Goal: Task Accomplishment & Management: Manage account settings

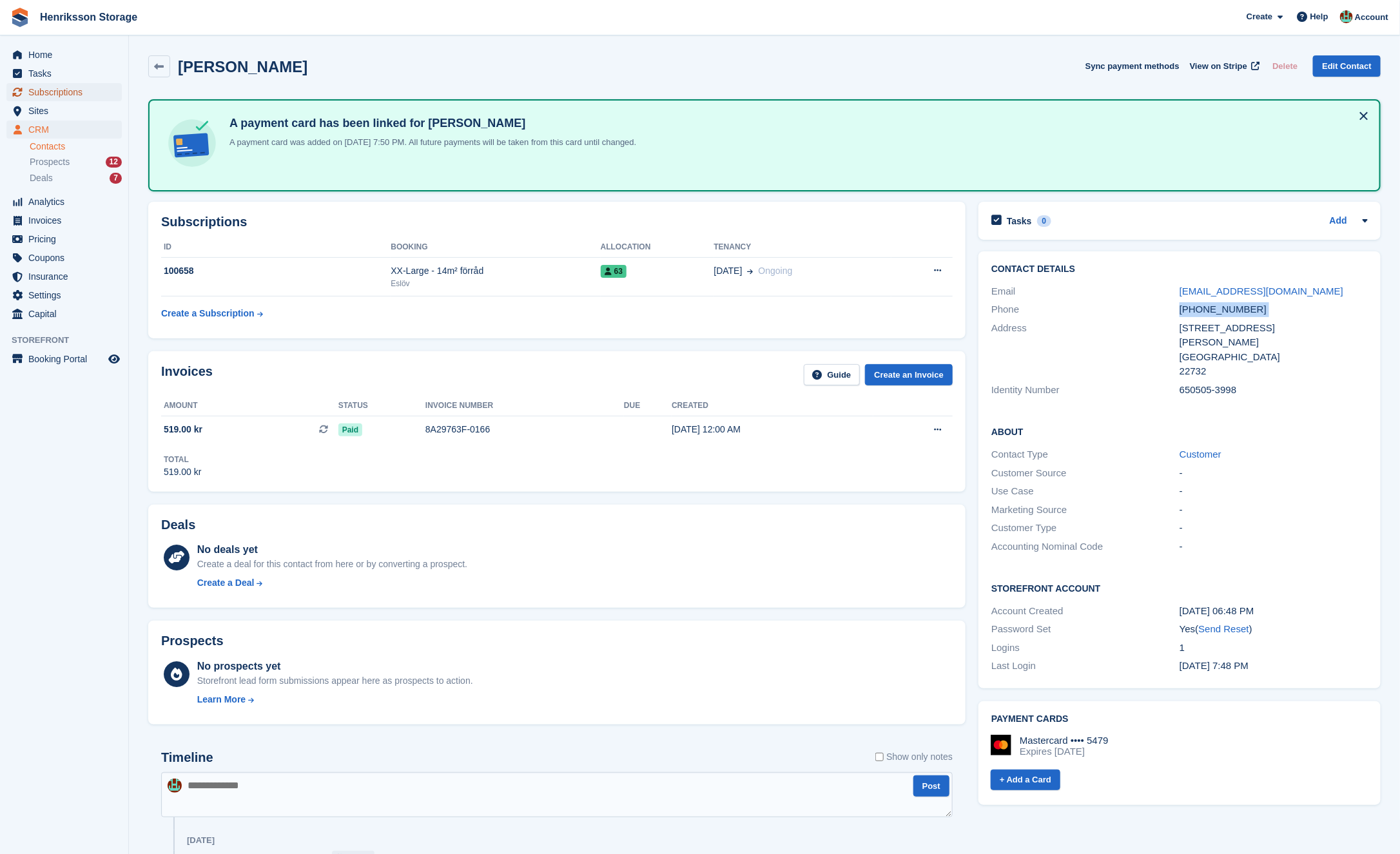
click at [74, 94] on span "Subscriptions" at bounding box center [67, 92] width 77 height 18
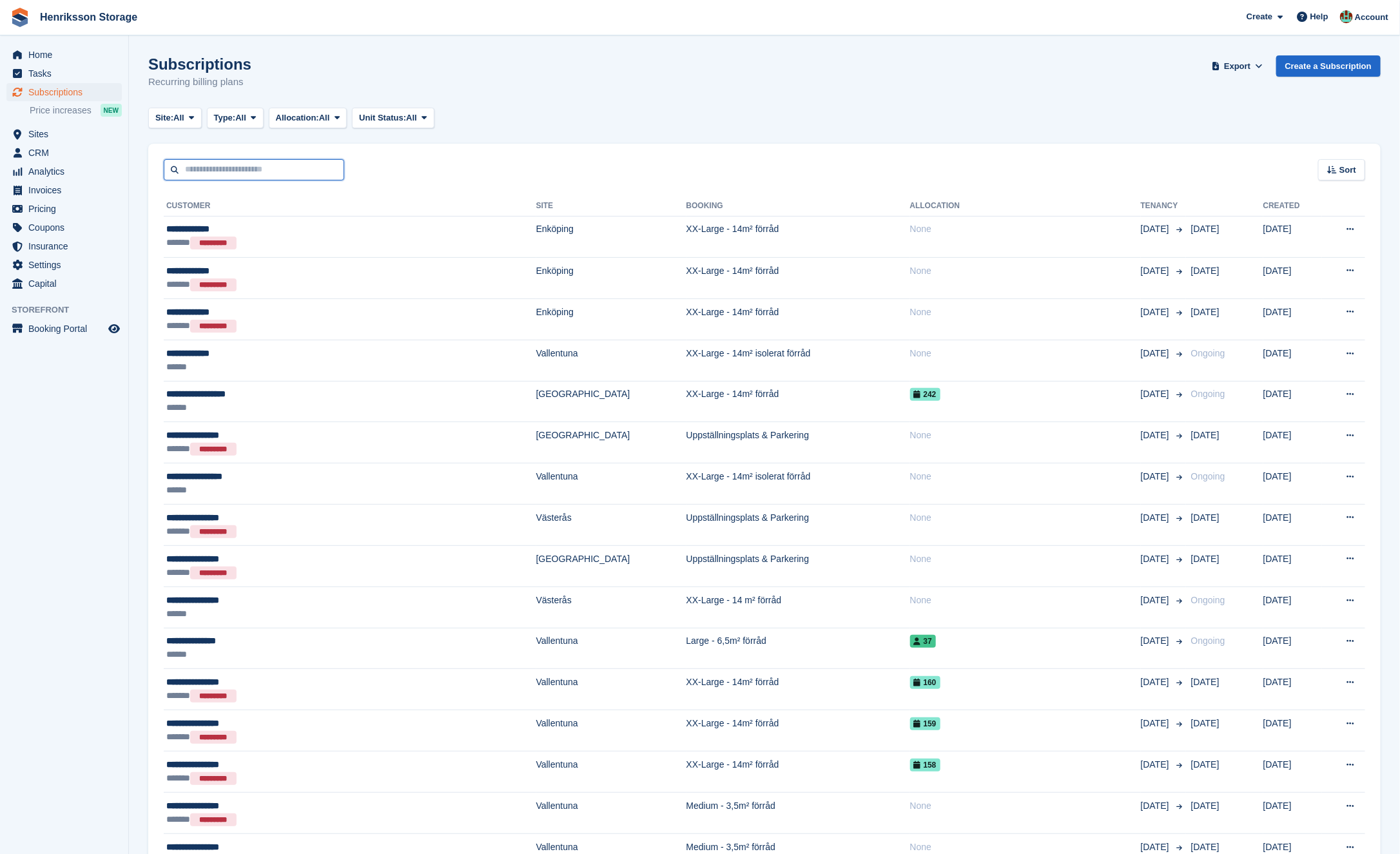
click at [286, 160] on input "text" at bounding box center [254, 170] width 181 height 22
click at [393, 170] on div "Sort Sort by Customer name Date created Move in date Move out date Created (old…" at bounding box center [764, 162] width 1232 height 37
click at [311, 170] on input "text" at bounding box center [254, 170] width 181 height 22
click at [415, 169] on div "Sort Sort by Customer name Date created Move in date Move out date Created (old…" at bounding box center [764, 162] width 1232 height 37
click at [327, 169] on input "text" at bounding box center [254, 170] width 181 height 22
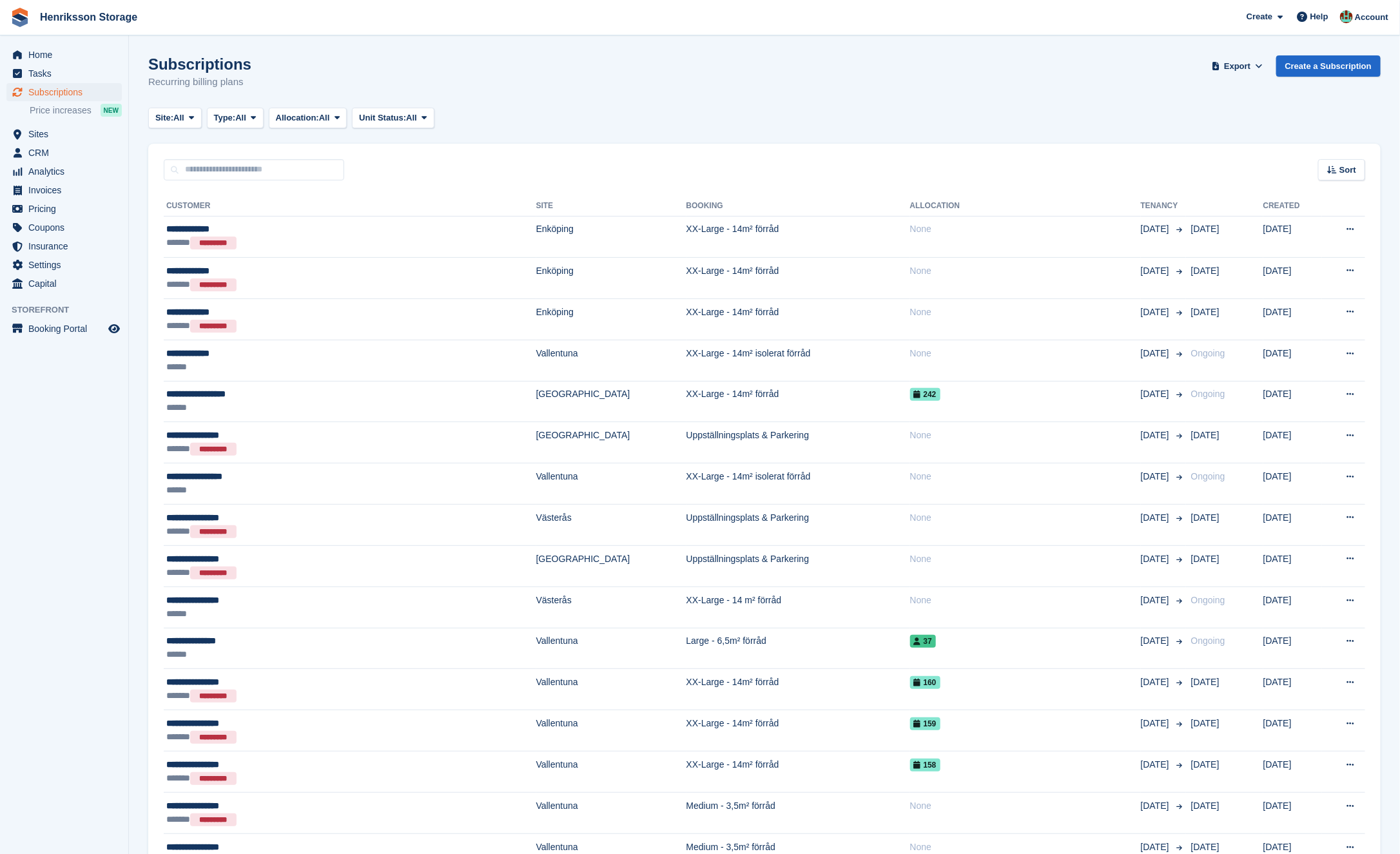
click at [391, 168] on div "Sort Sort by Customer name Date created Move in date Move out date Created (old…" at bounding box center [764, 162] width 1232 height 37
click at [310, 168] on input "text" at bounding box center [254, 170] width 181 height 22
click at [413, 168] on div "Sort Sort by Customer name Date created Move in date Move out date Created (old…" at bounding box center [764, 162] width 1232 height 37
click at [311, 168] on input "text" at bounding box center [254, 170] width 181 height 22
click at [406, 168] on div "Sort Sort by Customer name Date created Move in date Move out date Created (old…" at bounding box center [764, 162] width 1232 height 37
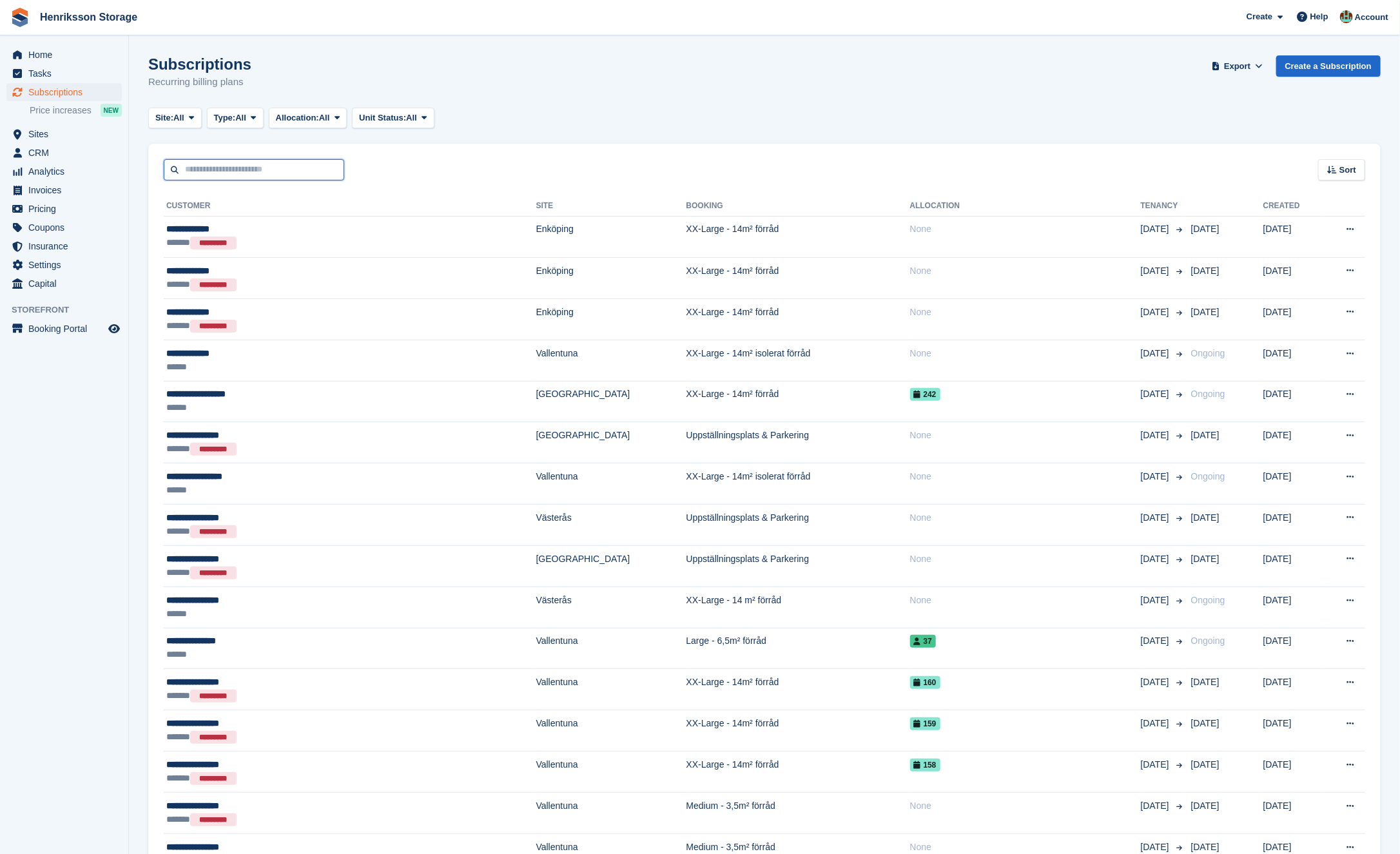
click at [305, 168] on input "text" at bounding box center [254, 170] width 181 height 22
click at [392, 168] on div "Sort Sort by Customer name Date created Move in date Move out date Created (old…" at bounding box center [764, 162] width 1232 height 37
click at [304, 168] on input "text" at bounding box center [254, 170] width 181 height 22
click at [419, 168] on div "Sort Sort by Customer name Date created Move in date Move out date Created (old…" at bounding box center [764, 162] width 1232 height 37
drag, startPoint x: 301, startPoint y: 172, endPoint x: 351, endPoint y: 172, distance: 50.0
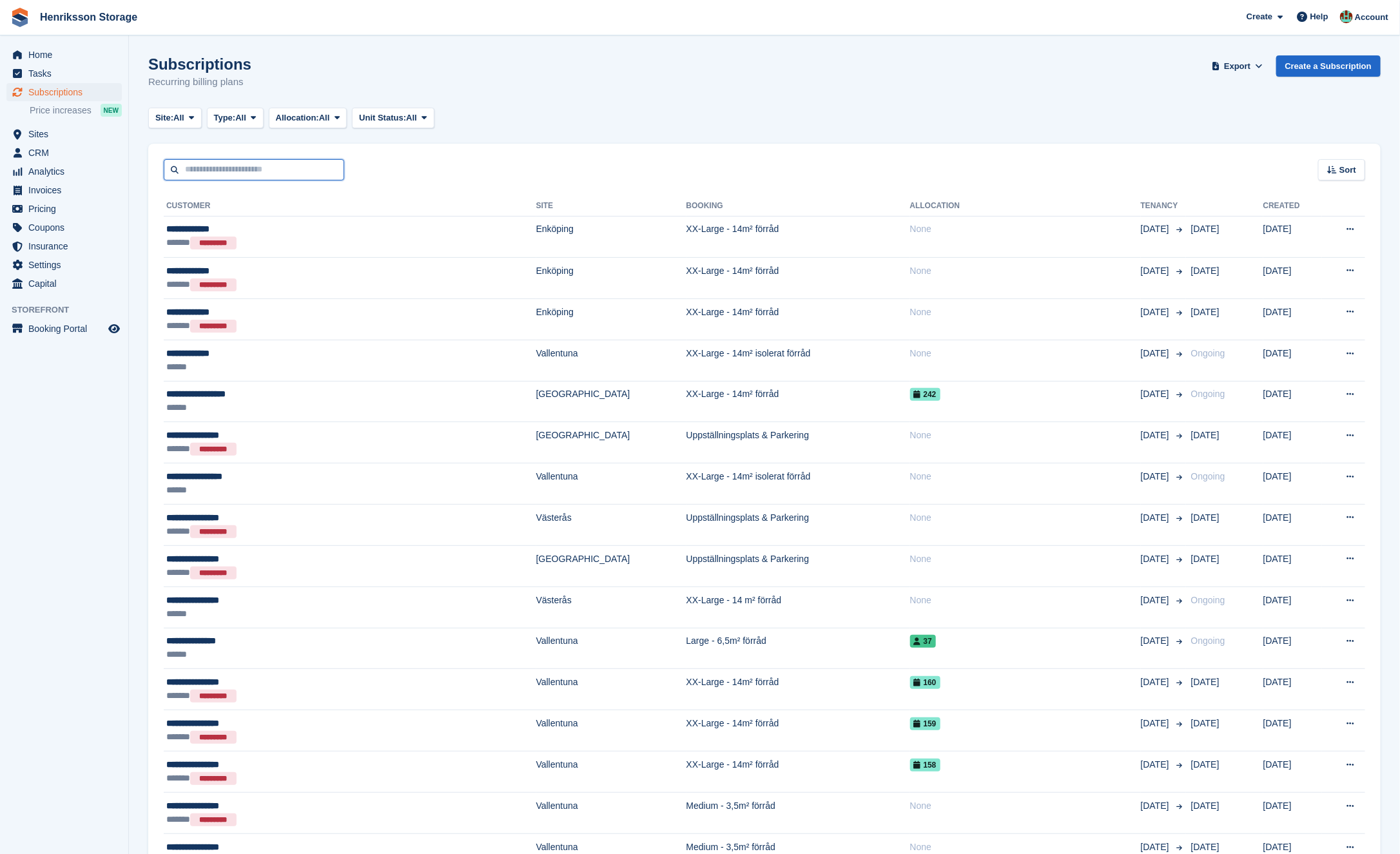
click at [301, 172] on input "text" at bounding box center [254, 170] width 181 height 22
click at [409, 172] on div "Sort Sort by Customer name Date created Move in date Move out date Created (old…" at bounding box center [764, 162] width 1232 height 37
click at [321, 172] on input "text" at bounding box center [254, 170] width 181 height 22
click at [441, 170] on div "Sort Sort by Customer name Date created Move in date Move out date Created (old…" at bounding box center [764, 162] width 1232 height 37
click at [318, 170] on input "text" at bounding box center [254, 170] width 181 height 22
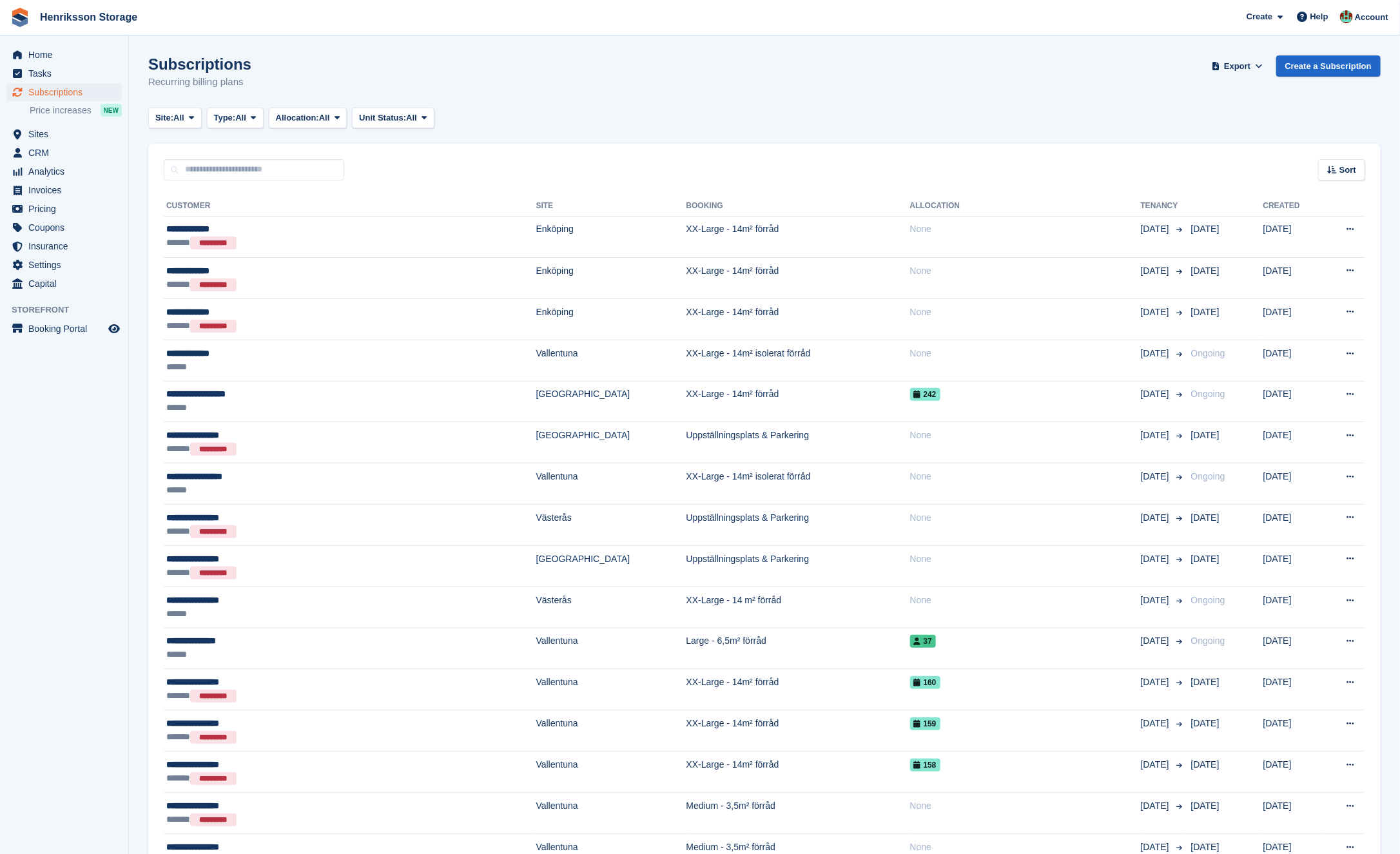
click at [425, 169] on div "Sort Sort by Customer name Date created Move in date Move out date Created (old…" at bounding box center [764, 162] width 1232 height 37
click at [301, 169] on input "text" at bounding box center [254, 170] width 181 height 22
click at [396, 168] on div "Sort Sort by Customer name Date created Move in date Move out date Created (old…" at bounding box center [764, 162] width 1232 height 37
click at [307, 168] on input "text" at bounding box center [254, 170] width 181 height 22
click at [436, 168] on div "Sort Sort by Customer name Date created Move in date Move out date Created (old…" at bounding box center [764, 162] width 1232 height 37
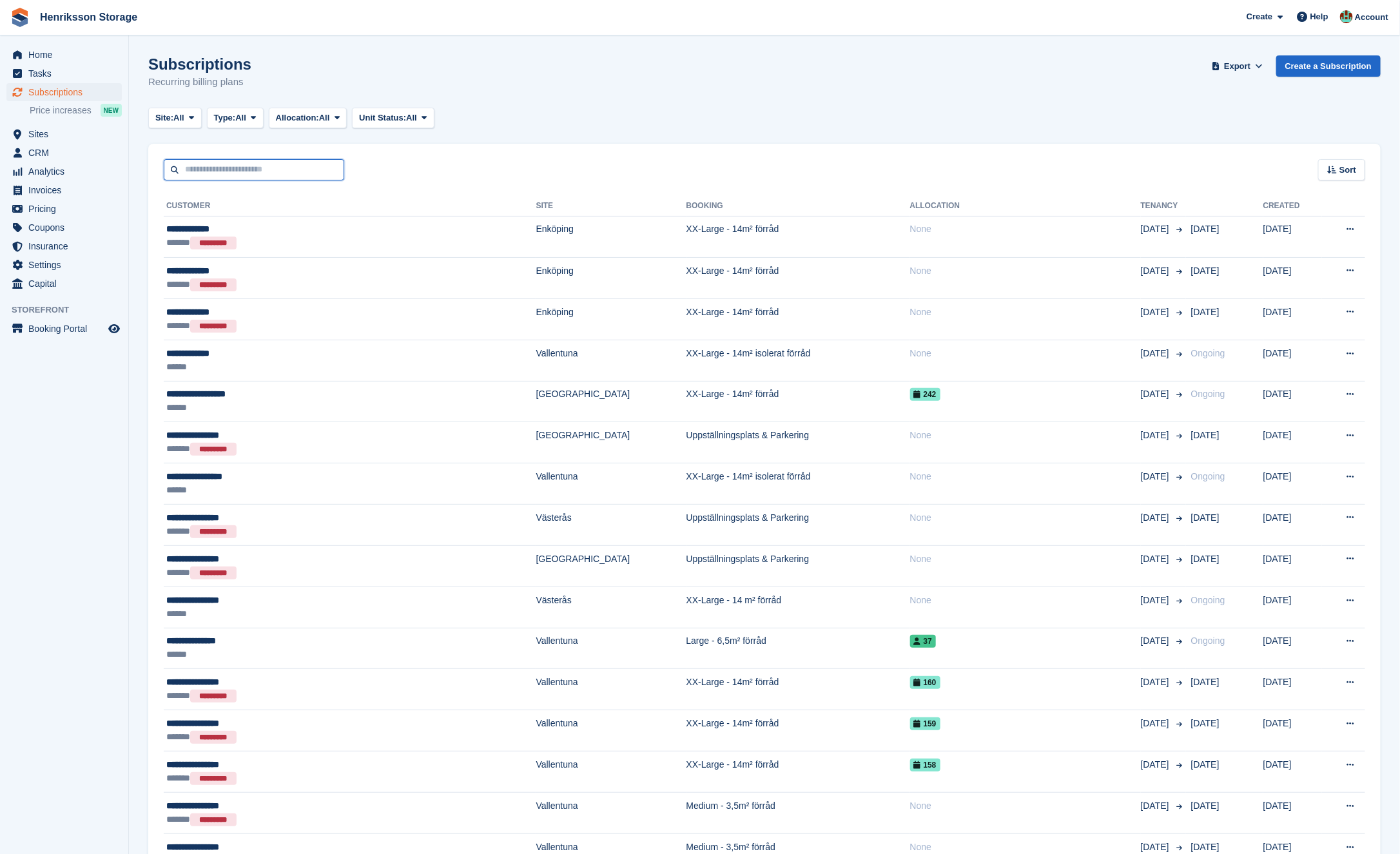
click at [304, 168] on input "text" at bounding box center [254, 170] width 181 height 22
type input "*"
type input "*****"
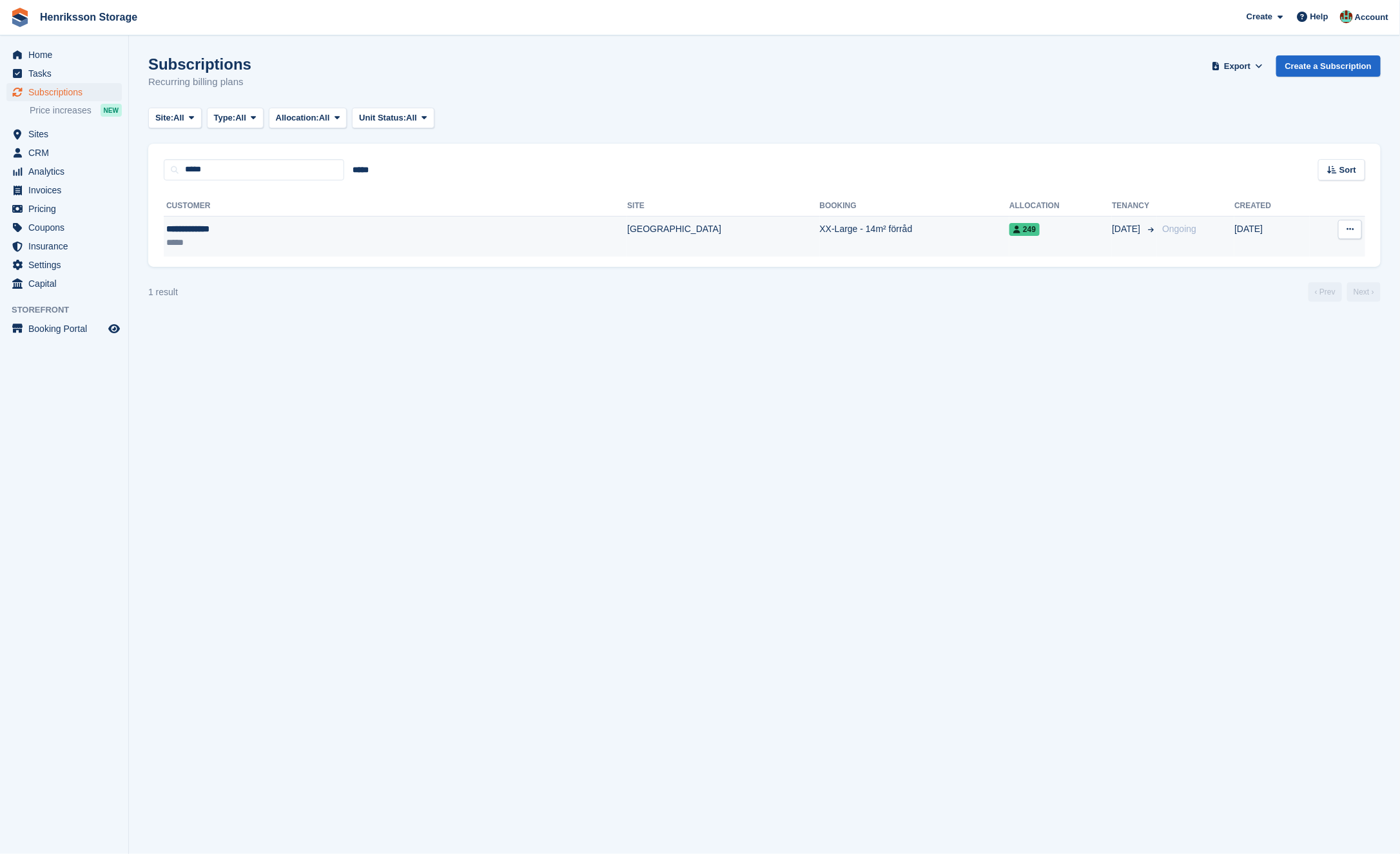
click at [328, 230] on div "**********" at bounding box center [277, 230] width 223 height 14
